Goal: Transaction & Acquisition: Purchase product/service

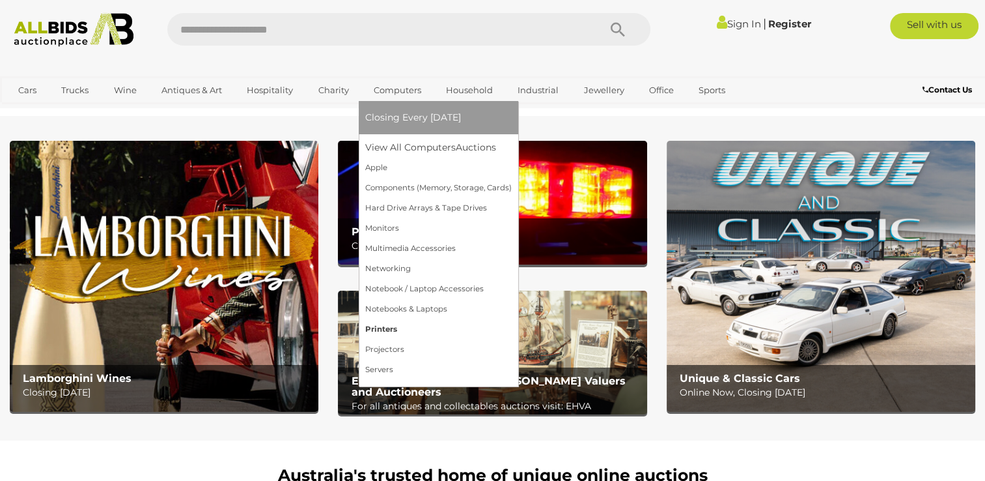
click at [391, 330] on link "Printers" at bounding box center [438, 329] width 147 height 20
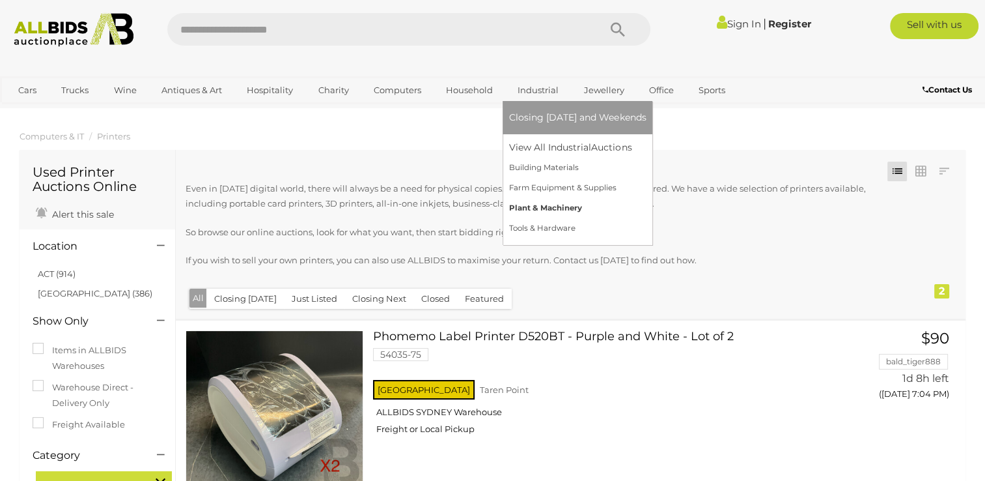
click at [549, 207] on link "Plant & Machinery" at bounding box center [577, 208] width 137 height 20
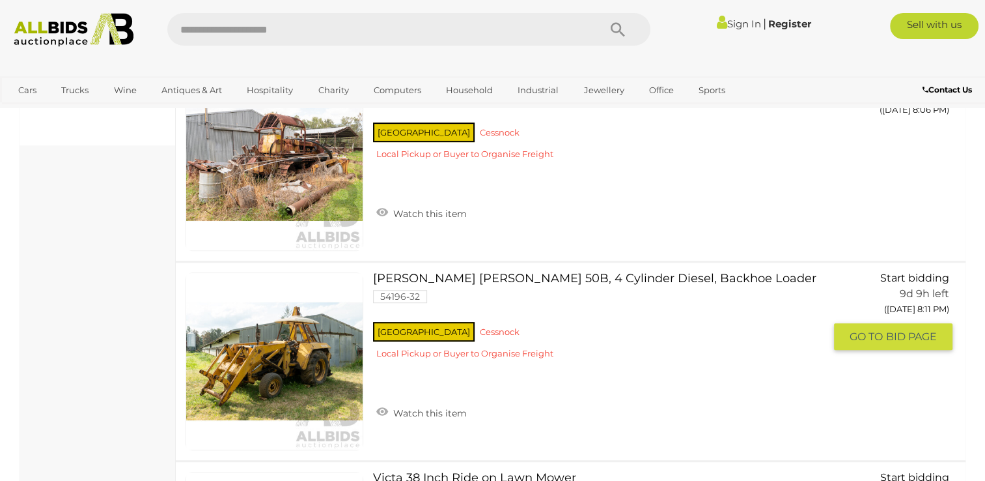
scroll to position [586, 0]
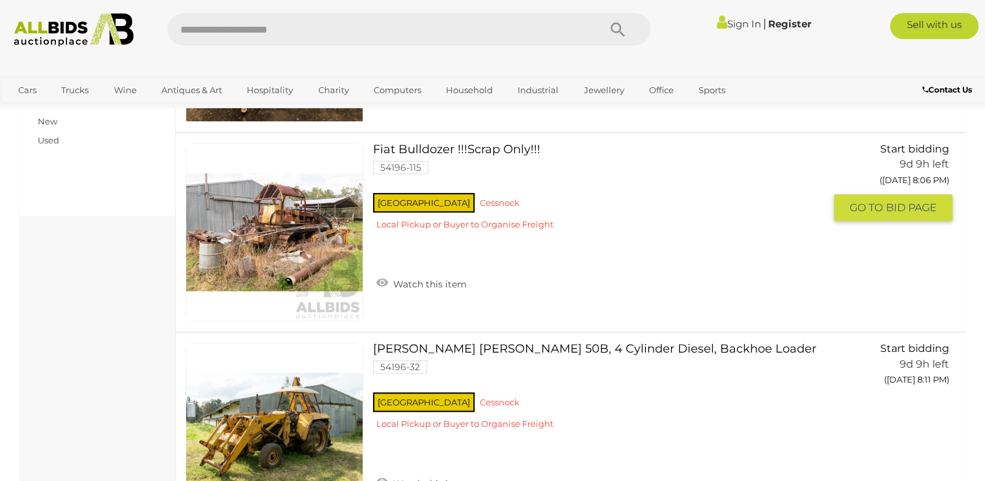
click at [294, 233] on link at bounding box center [275, 232] width 178 height 178
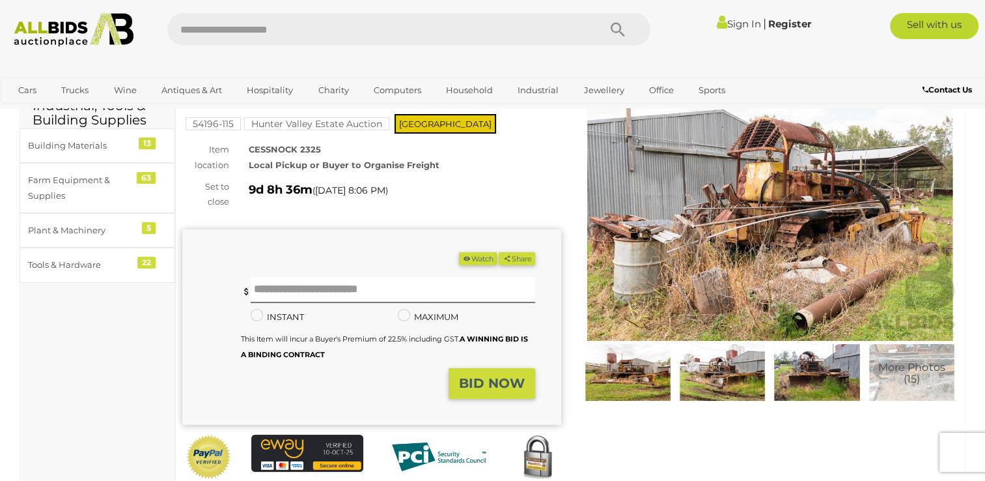
scroll to position [65, 0]
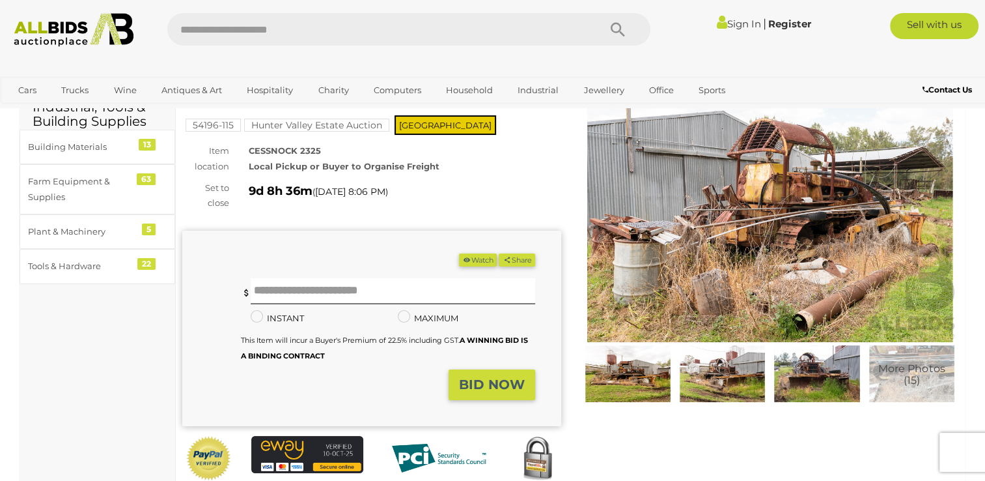
click at [680, 232] on img at bounding box center [770, 220] width 379 height 244
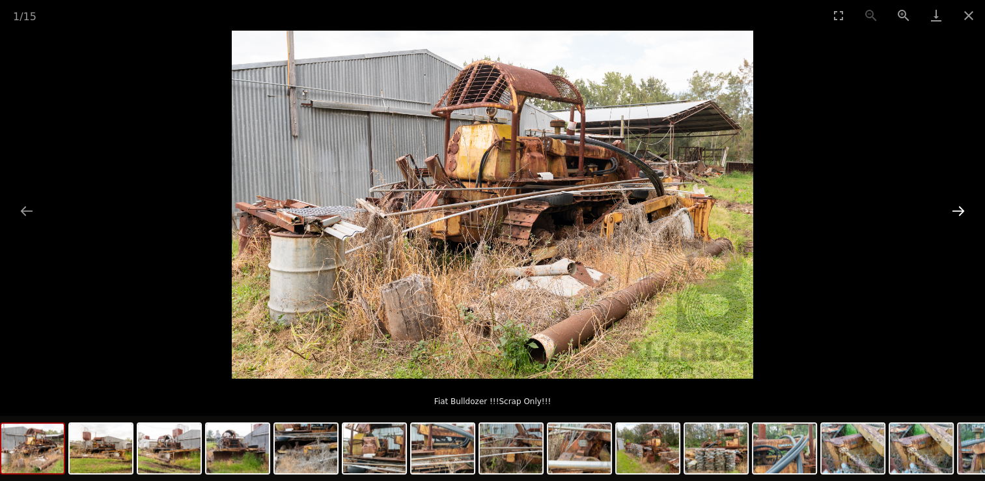
click at [954, 208] on button "Next slide" at bounding box center [958, 210] width 27 height 25
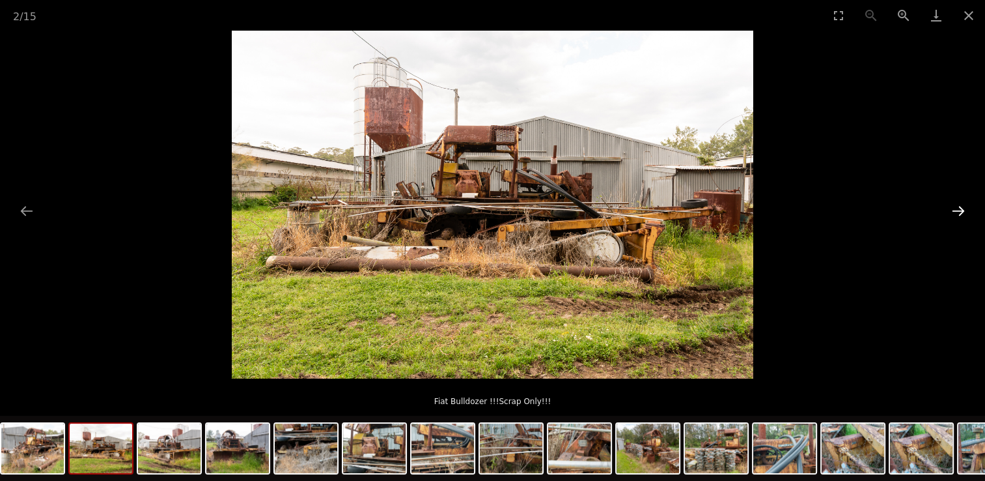
click at [954, 208] on button "Next slide" at bounding box center [958, 210] width 27 height 25
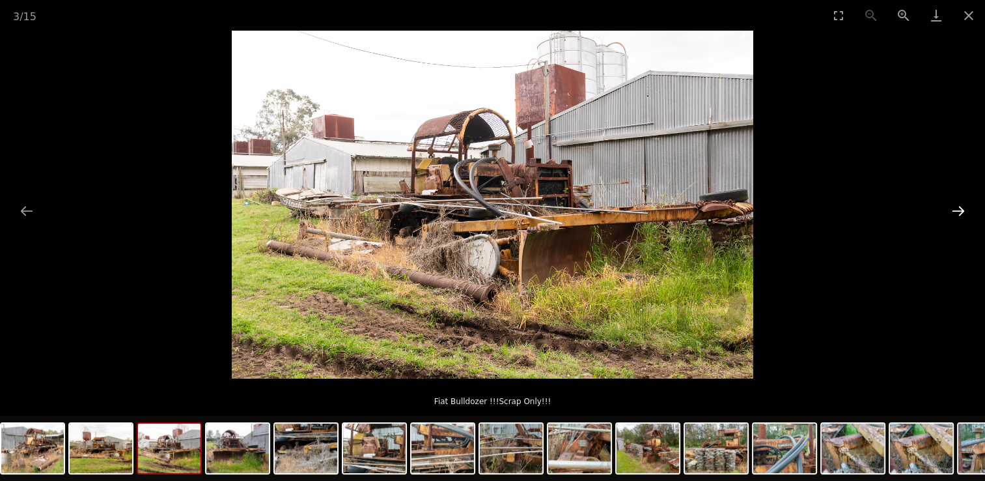
click at [954, 208] on button "Next slide" at bounding box center [958, 210] width 27 height 25
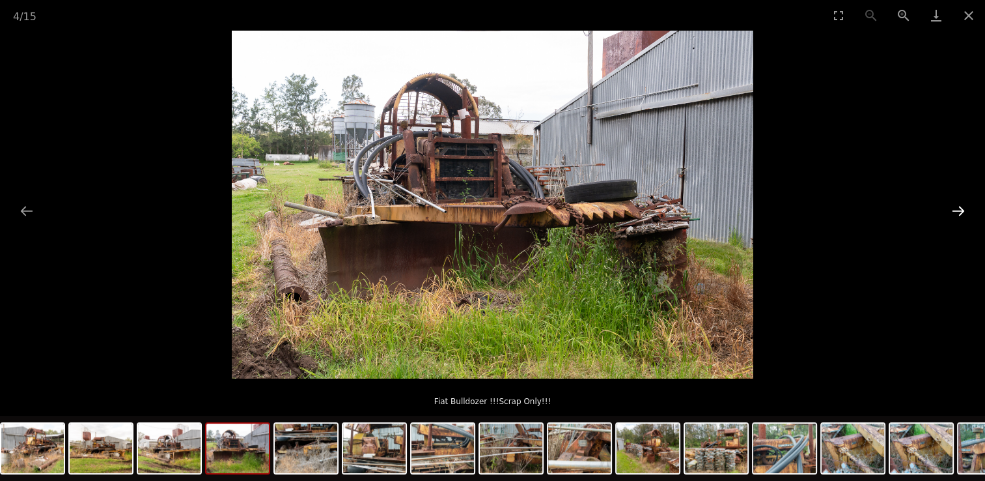
click at [954, 208] on button "Next slide" at bounding box center [958, 210] width 27 height 25
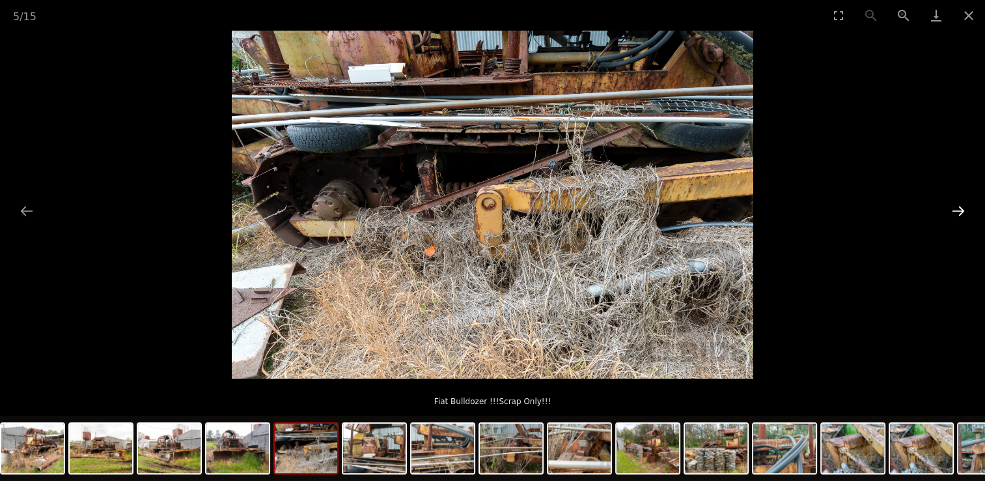
click at [954, 207] on button "Next slide" at bounding box center [958, 210] width 27 height 25
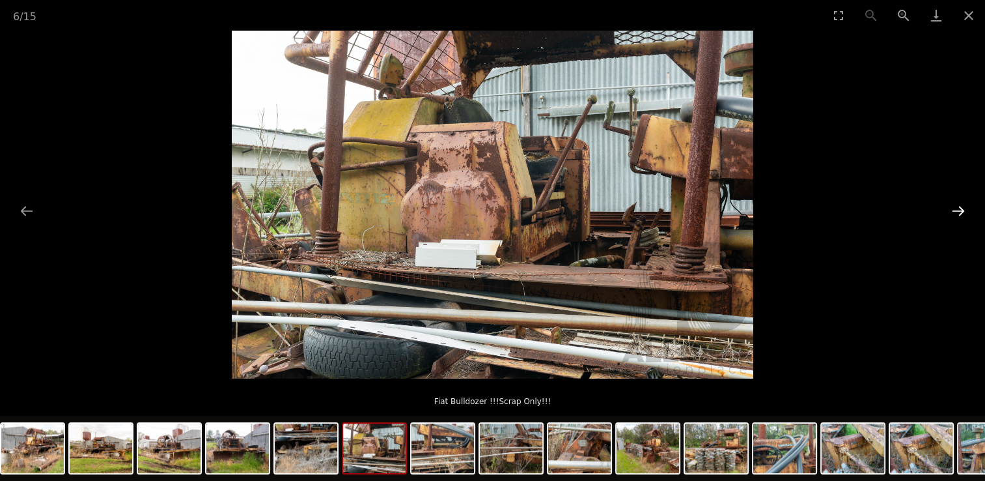
click at [954, 206] on button "Next slide" at bounding box center [958, 210] width 27 height 25
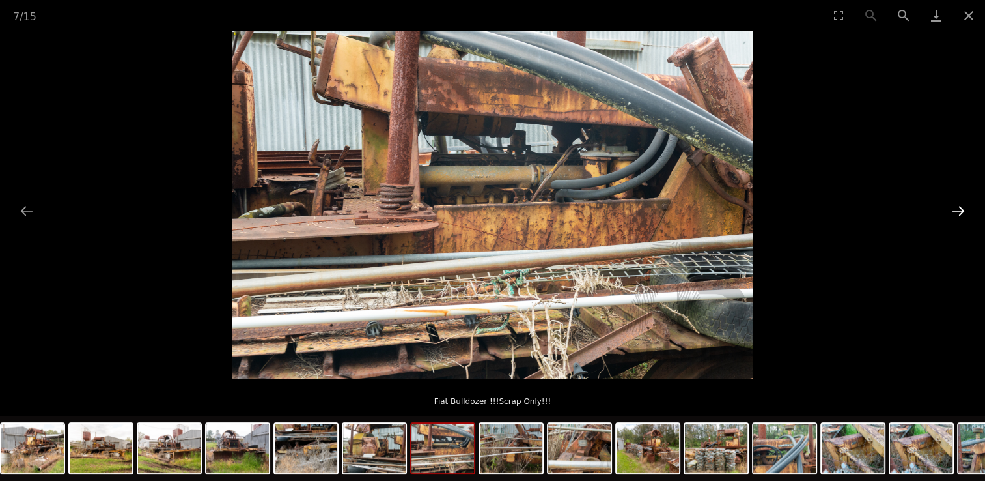
click at [954, 206] on button "Next slide" at bounding box center [958, 210] width 27 height 25
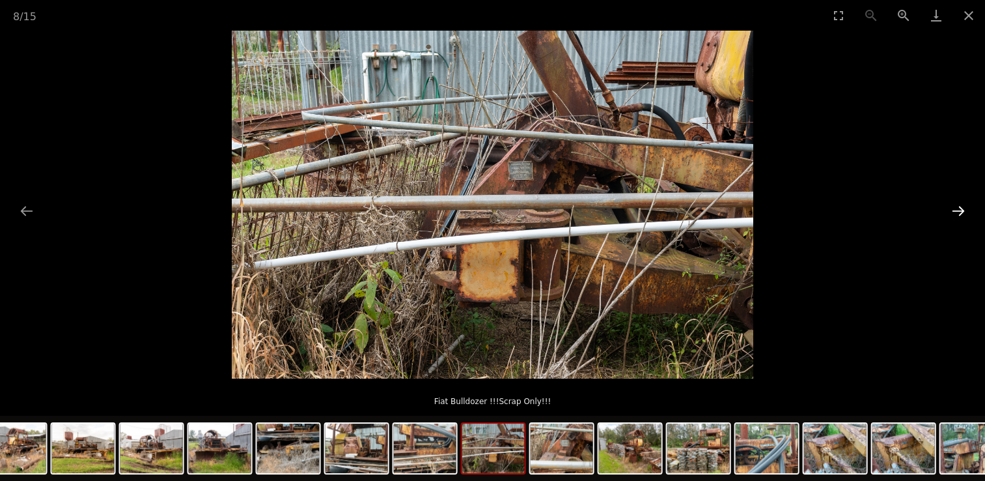
click at [954, 204] on button "Next slide" at bounding box center [958, 210] width 27 height 25
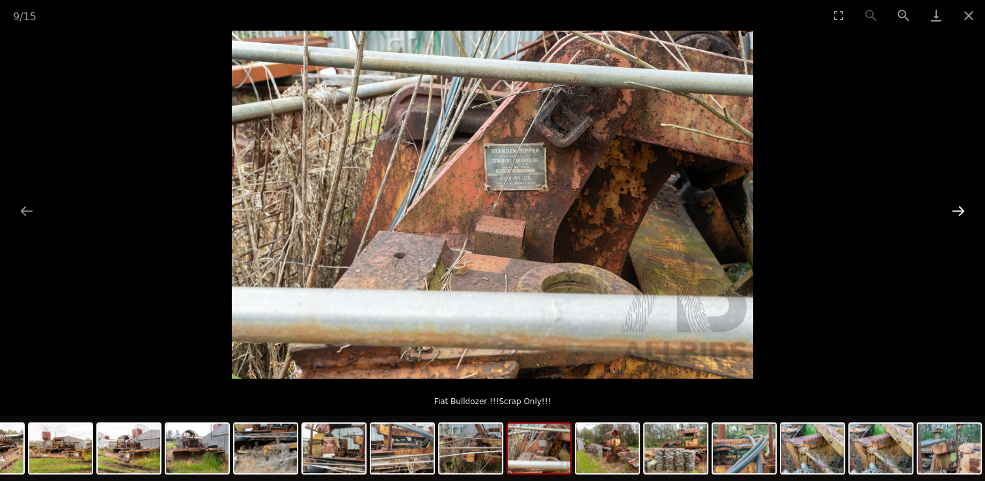
click at [954, 204] on button "Next slide" at bounding box center [958, 210] width 27 height 25
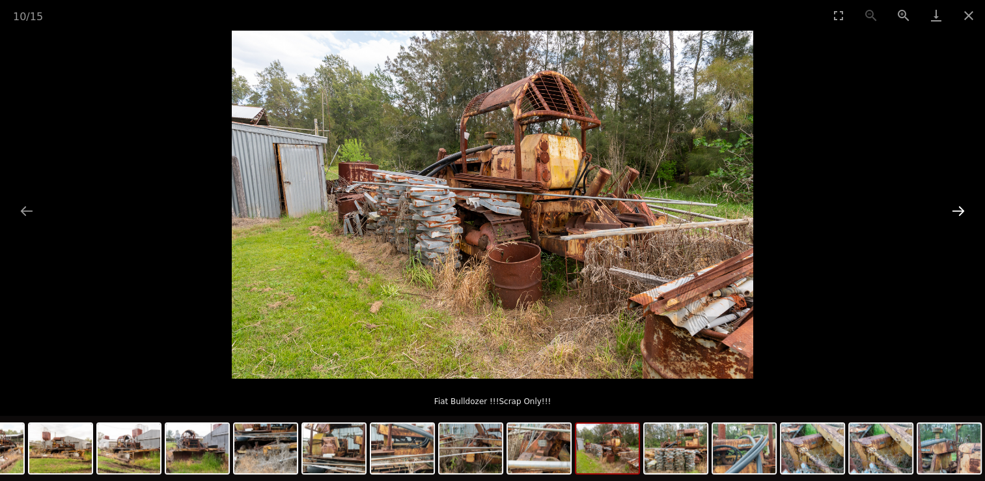
click at [954, 204] on button "Next slide" at bounding box center [958, 210] width 27 height 25
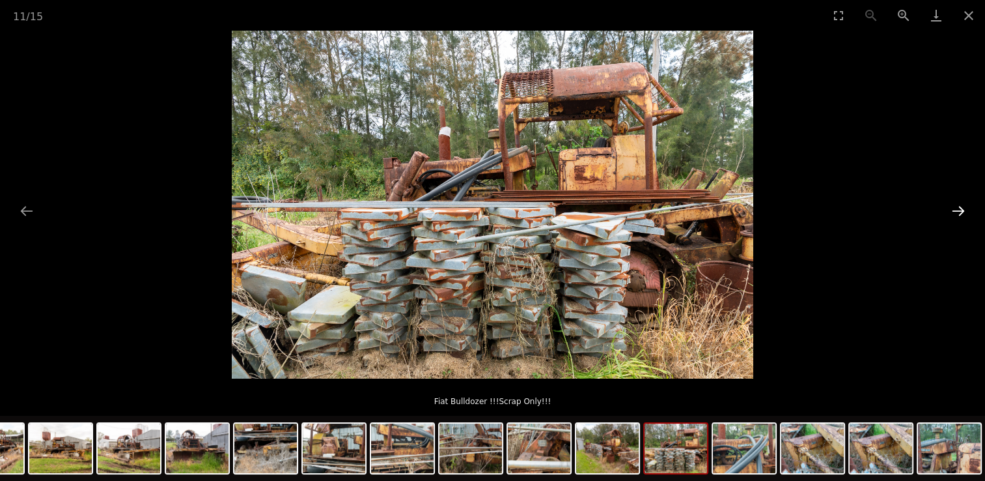
click at [954, 204] on button "Next slide" at bounding box center [958, 210] width 27 height 25
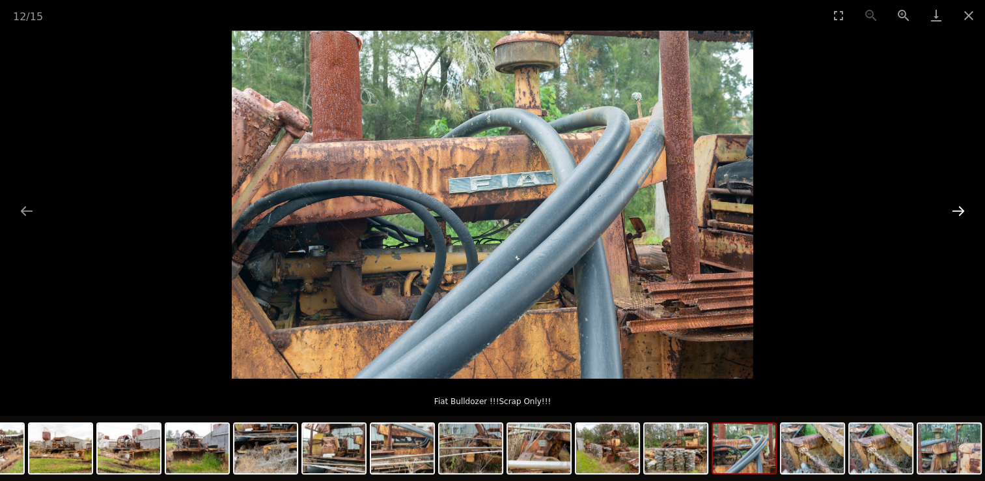
click at [955, 204] on button "Next slide" at bounding box center [958, 210] width 27 height 25
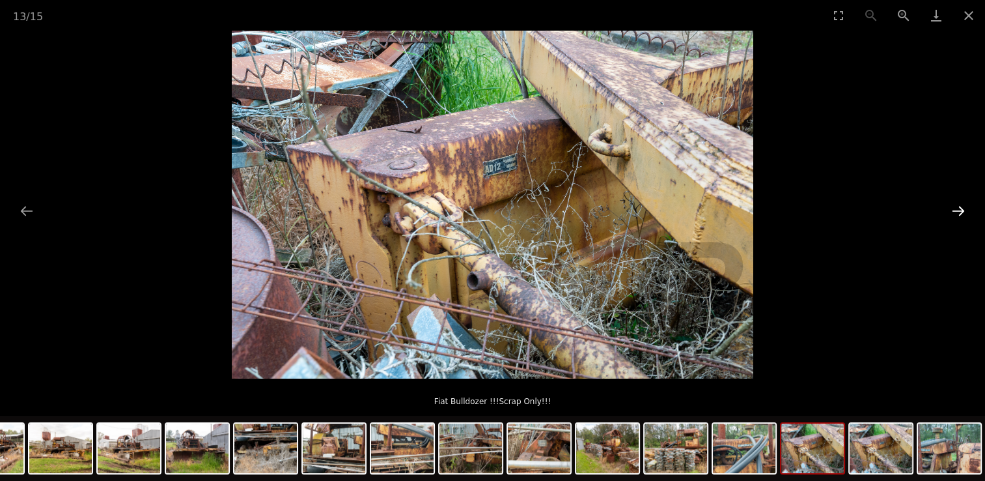
click at [955, 204] on button "Next slide" at bounding box center [958, 210] width 27 height 25
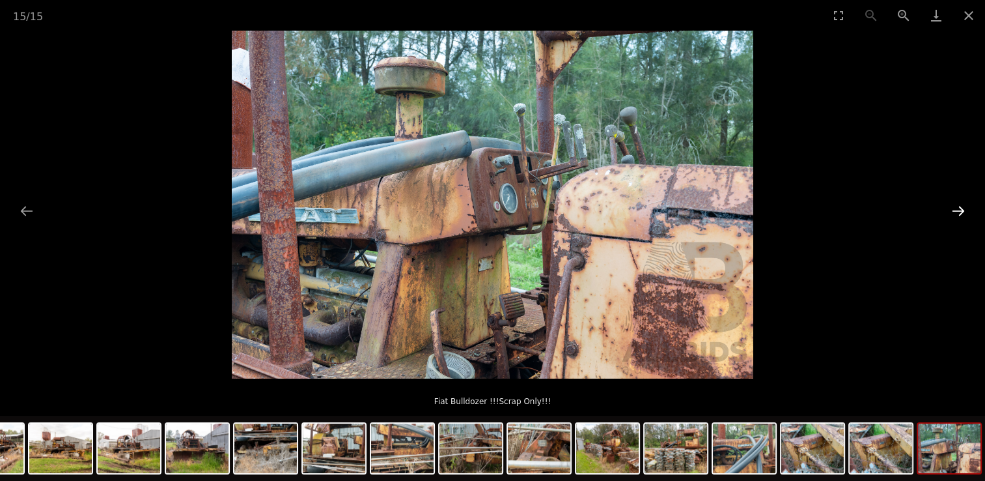
click at [955, 204] on button "Next slide" at bounding box center [958, 210] width 27 height 25
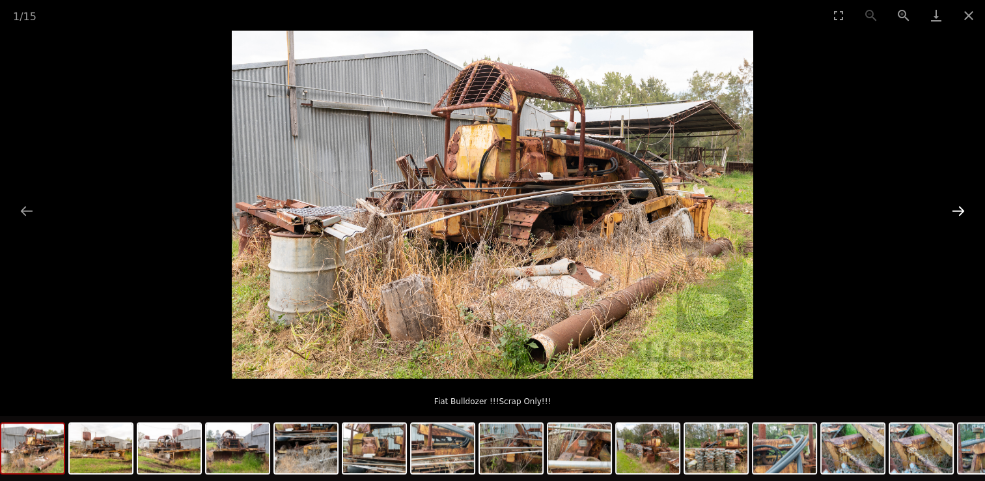
click at [955, 204] on button "Next slide" at bounding box center [958, 210] width 27 height 25
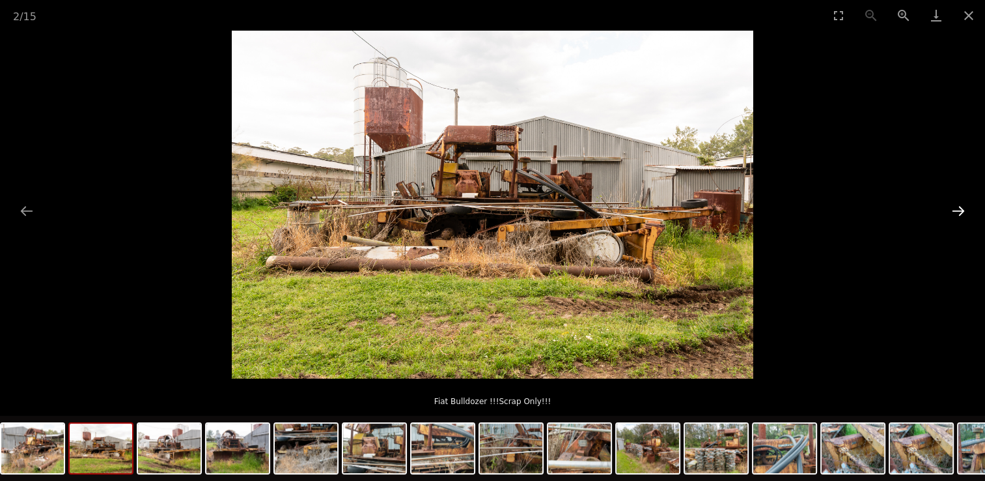
click at [955, 204] on button "Next slide" at bounding box center [958, 210] width 27 height 25
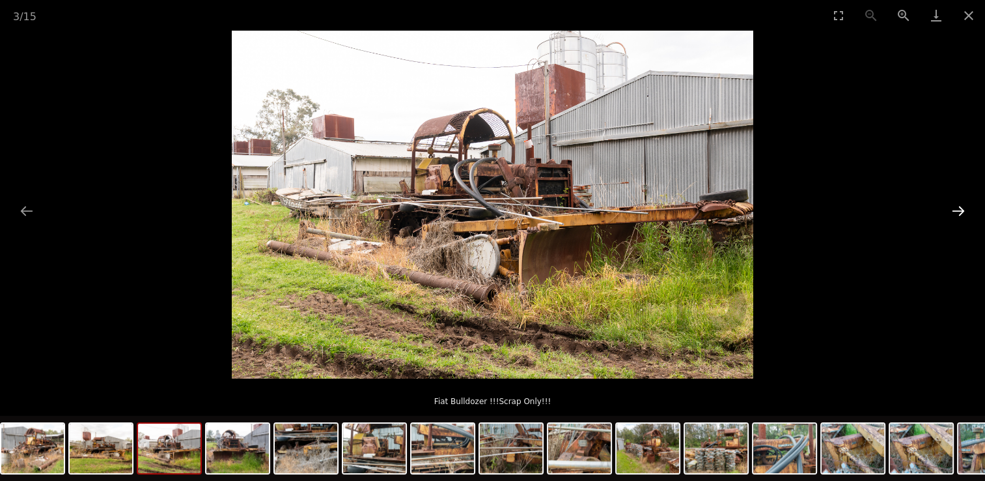
click at [955, 203] on button "Next slide" at bounding box center [958, 210] width 27 height 25
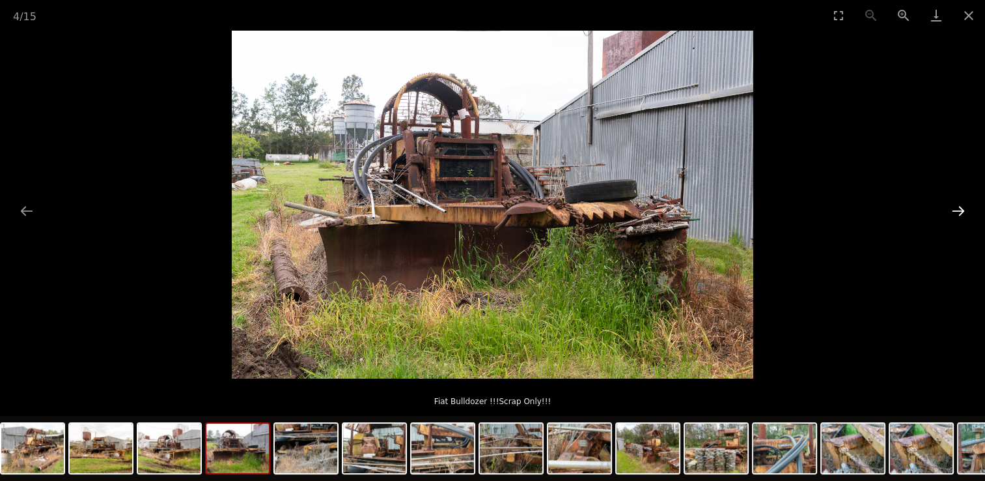
click at [955, 203] on button "Next slide" at bounding box center [958, 210] width 27 height 25
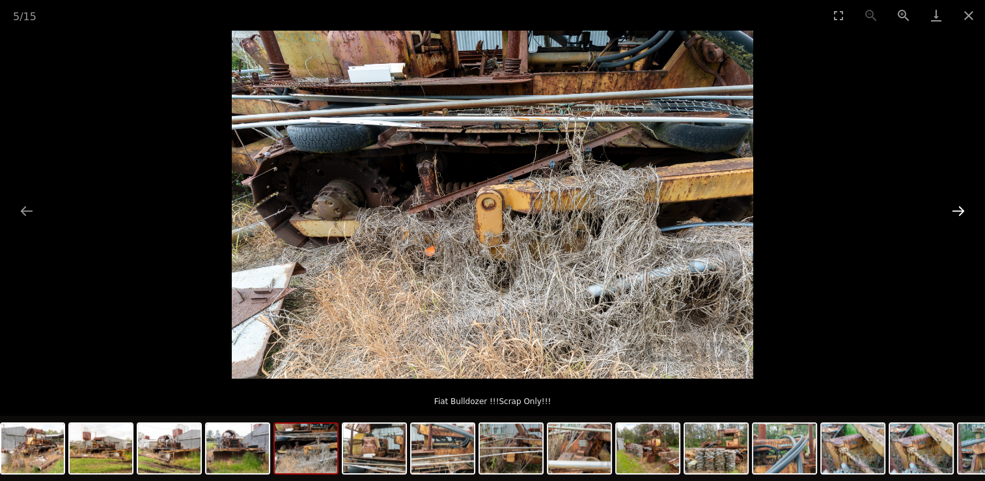
click at [955, 203] on button "Next slide" at bounding box center [958, 210] width 27 height 25
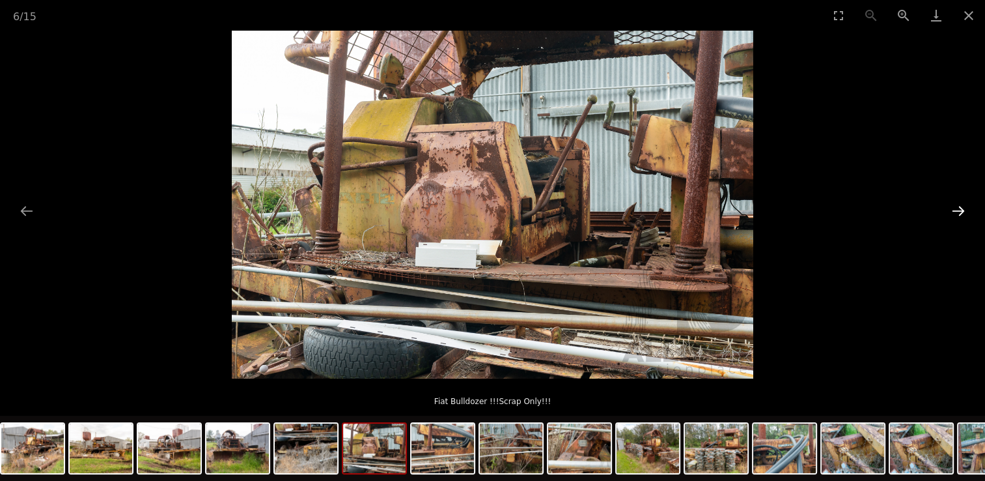
click at [955, 203] on button "Next slide" at bounding box center [958, 210] width 27 height 25
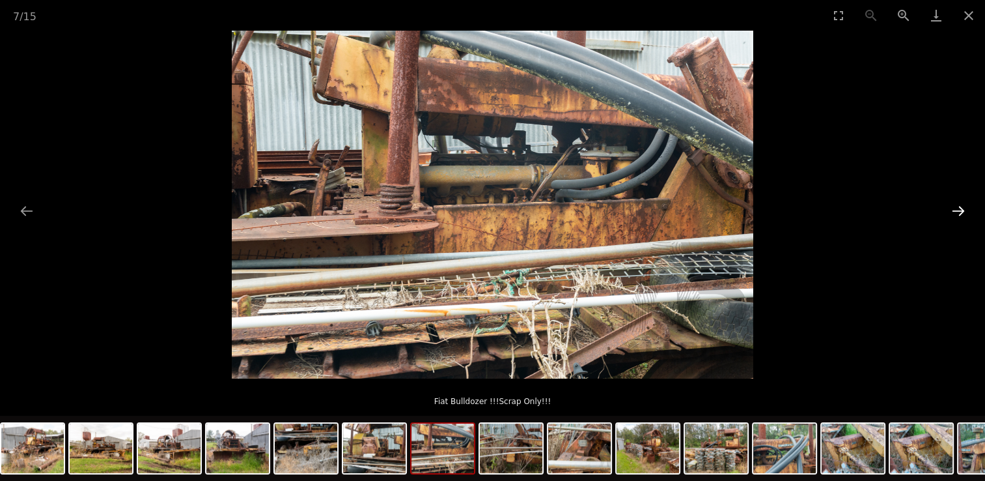
click at [956, 203] on button "Next slide" at bounding box center [958, 210] width 27 height 25
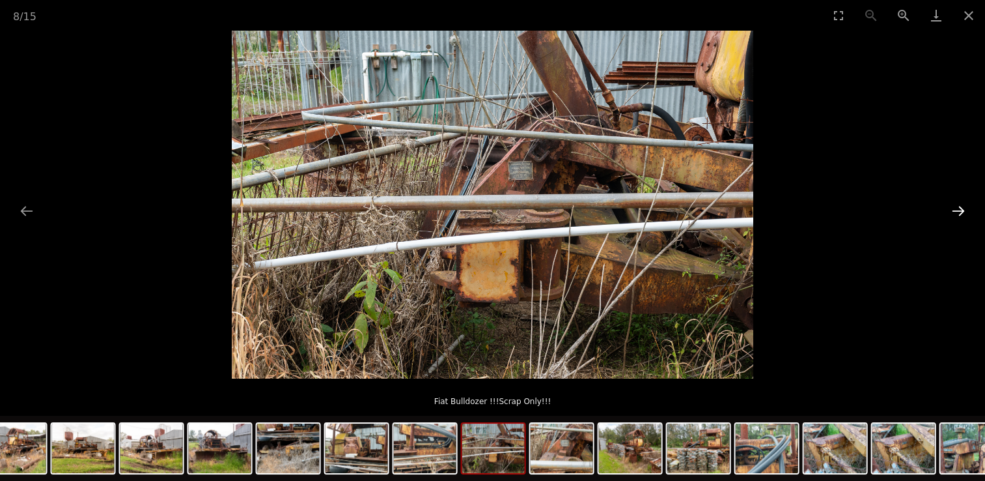
click at [956, 204] on button "Next slide" at bounding box center [958, 210] width 27 height 25
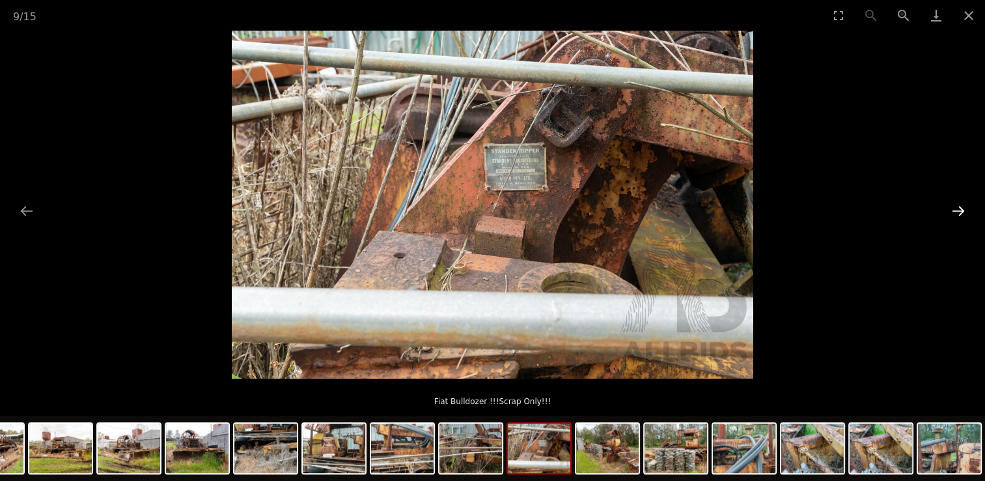
click at [956, 204] on button "Next slide" at bounding box center [958, 210] width 27 height 25
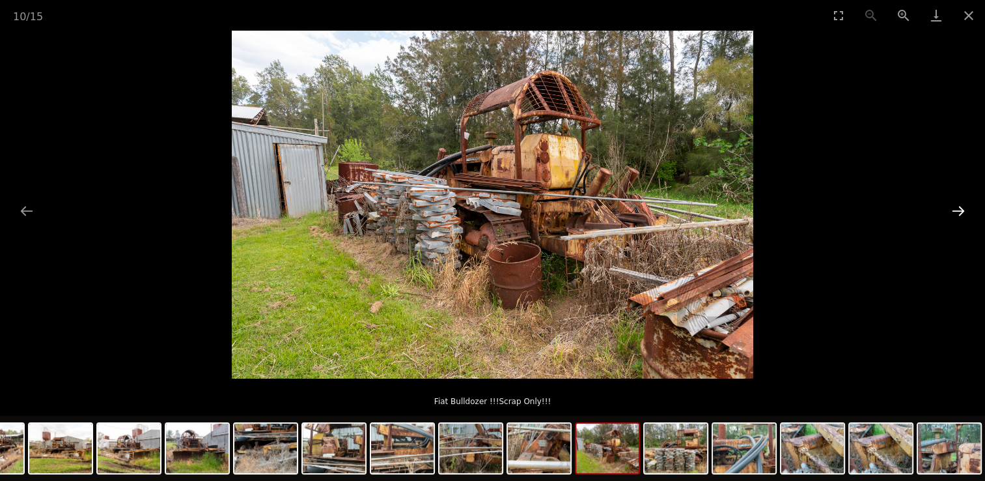
click at [956, 204] on button "Next slide" at bounding box center [958, 210] width 27 height 25
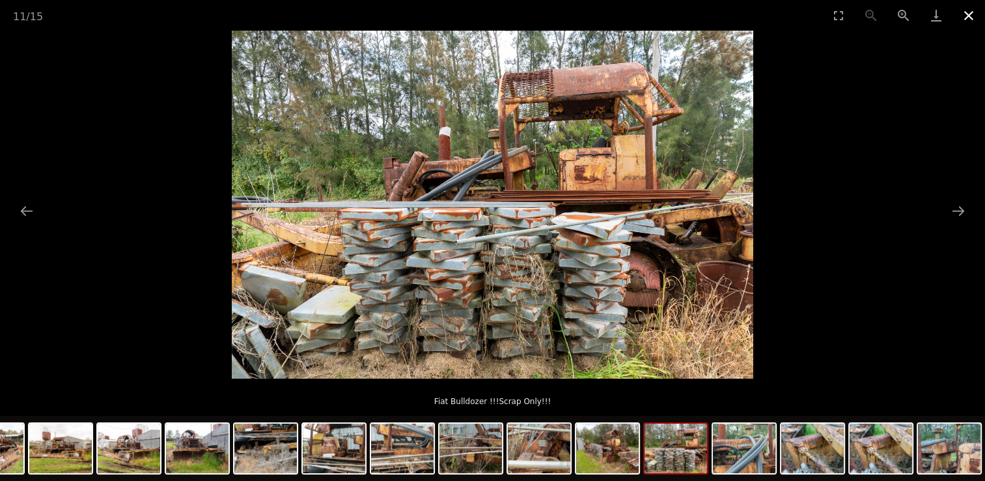
click at [971, 12] on button "Close gallery" at bounding box center [969, 15] width 33 height 31
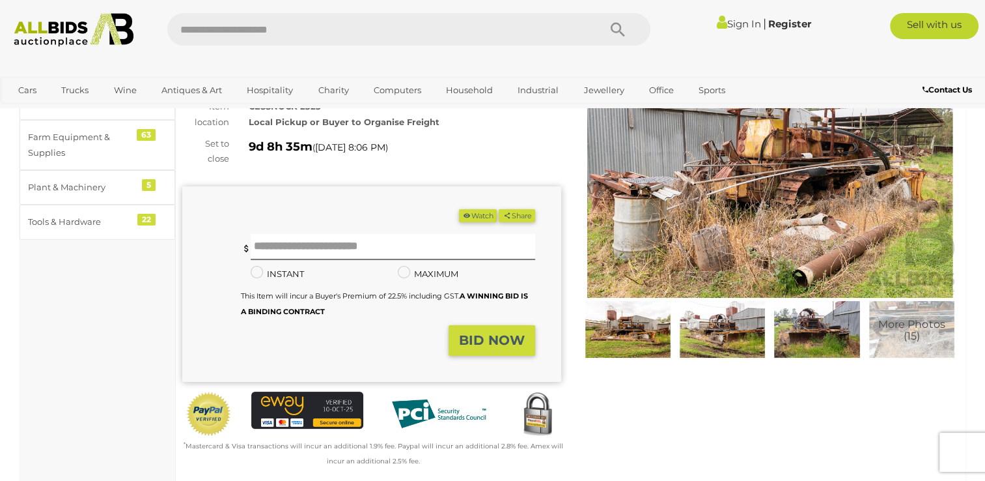
scroll to position [65, 0]
